Goal: Task Accomplishment & Management: Manage account settings

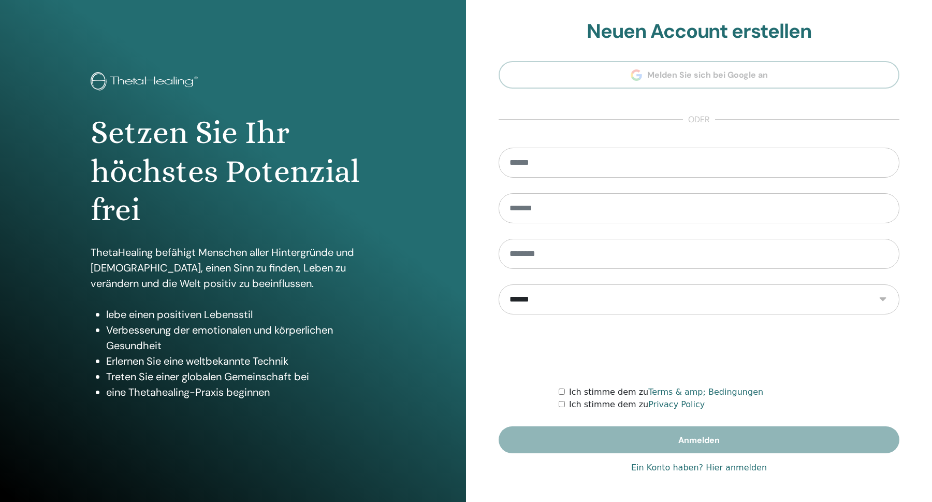
click at [649, 466] on link "Ein Konto haben? Hier anmelden" at bounding box center [699, 467] width 136 height 12
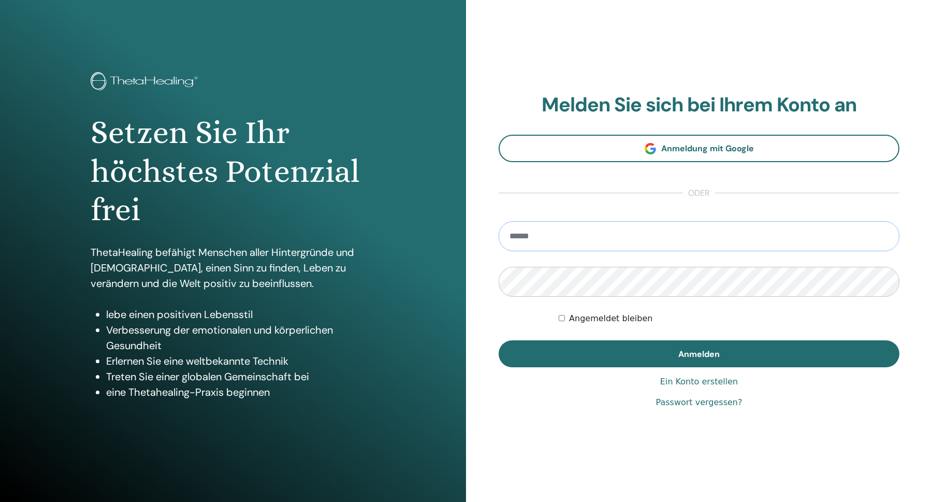
type input "**********"
click at [699, 353] on button "Anmelden" at bounding box center [699, 353] width 401 height 27
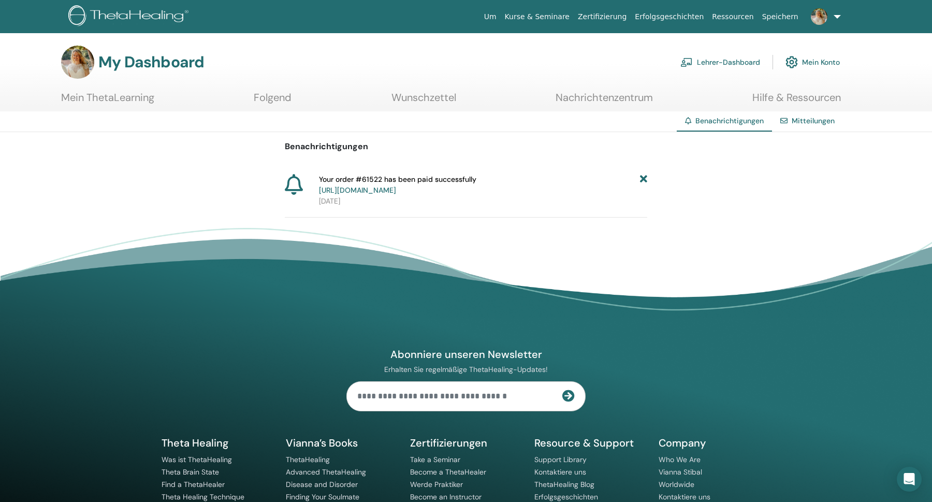
click at [645, 177] on icon at bounding box center [643, 185] width 7 height 22
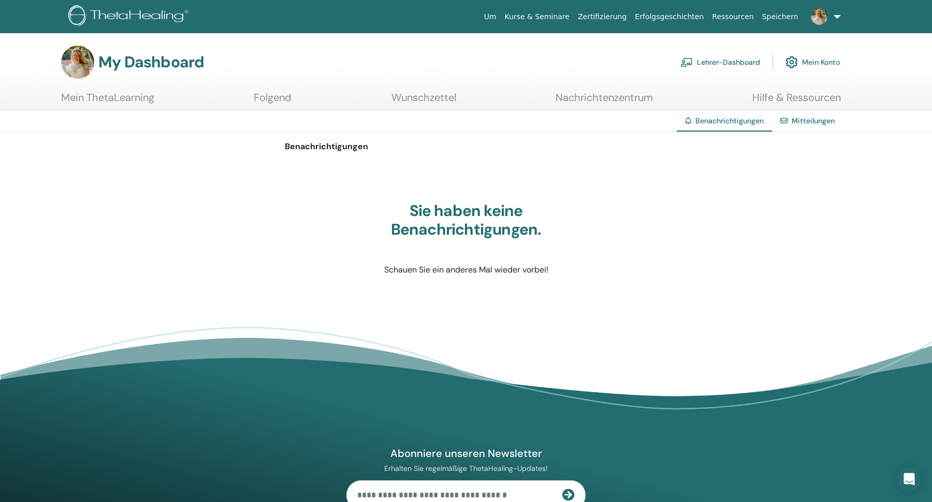
click at [723, 63] on link "Lehrer-Dashboard" at bounding box center [720, 62] width 80 height 23
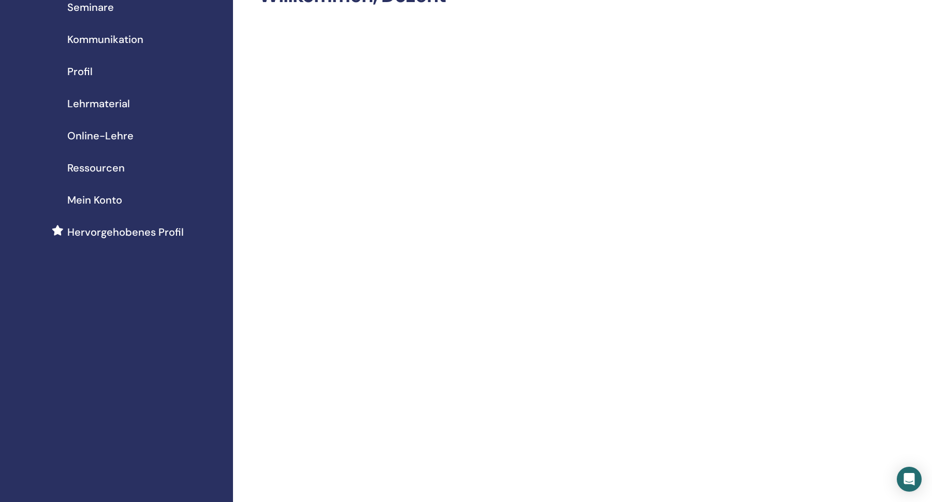
scroll to position [72, 0]
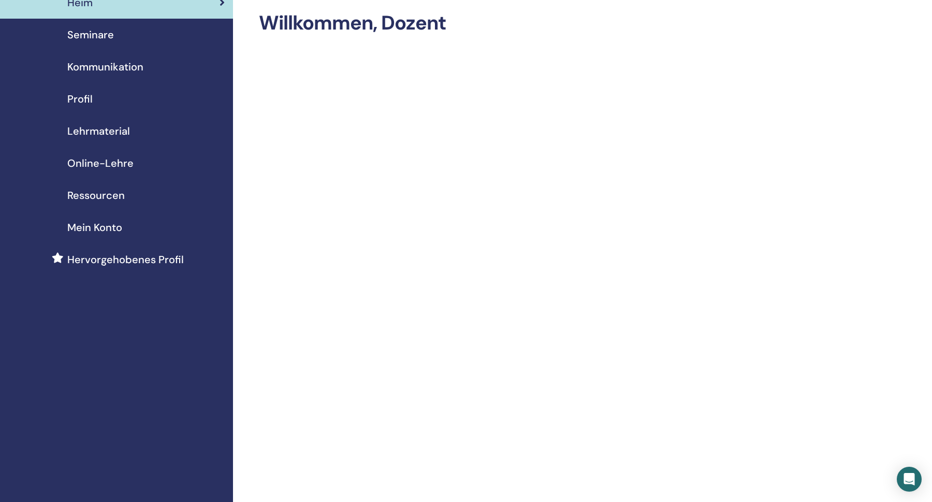
scroll to position [48, 0]
